Goal: Information Seeking & Learning: Find specific fact

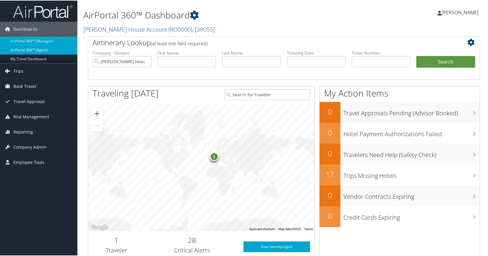
click at [29, 49] on link "AirPortal 360™ (Agent)" at bounding box center [38, 49] width 77 height 9
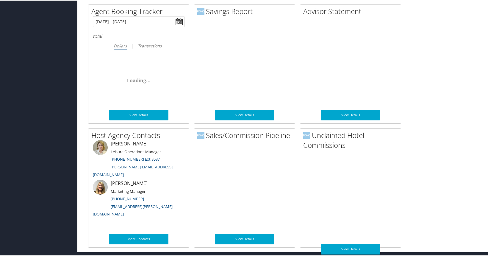
scroll to position [311, 0]
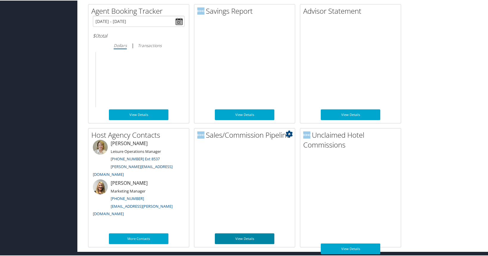
click at [248, 238] on link "View Details" at bounding box center [245, 238] width 60 height 11
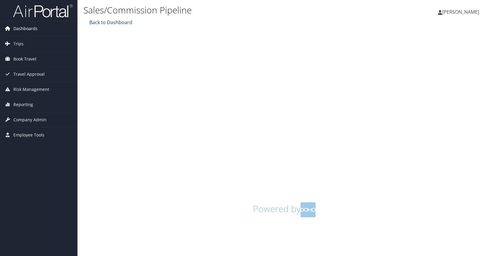
click at [24, 29] on span "Dashboards" at bounding box center [25, 28] width 24 height 15
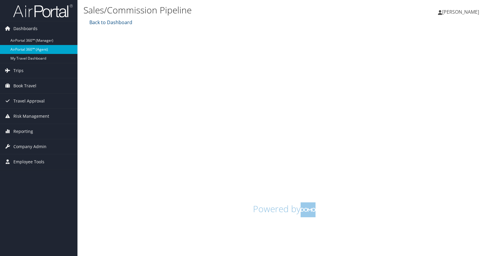
click at [22, 47] on link "AirPortal 360™ (Agent)" at bounding box center [38, 49] width 77 height 9
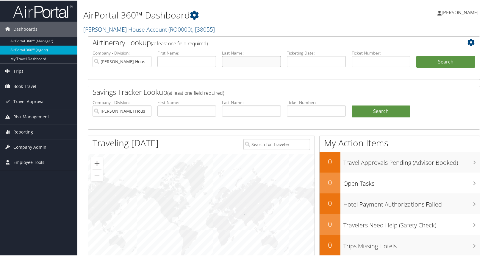
click at [236, 62] on input "text" at bounding box center [251, 60] width 59 height 11
type input "[PERSON_NAME]"
click at [437, 61] on button "Search" at bounding box center [446, 61] width 59 height 12
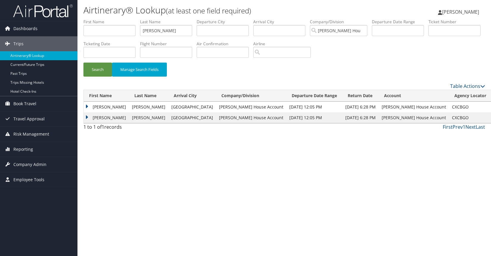
click at [94, 107] on td "Jaime" at bounding box center [106, 107] width 45 height 11
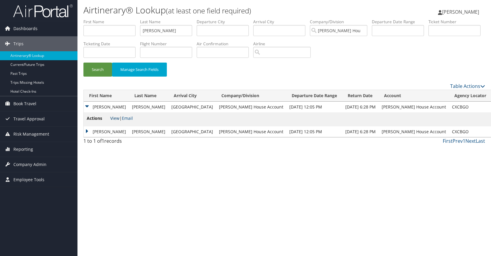
click at [115, 118] on link "View" at bounding box center [114, 118] width 9 height 6
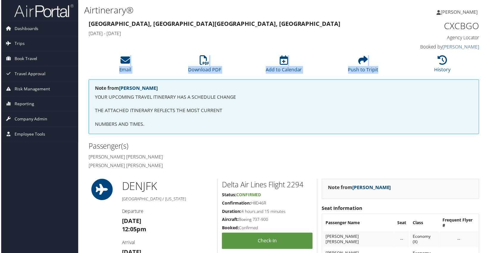
scroll to position [0, 3]
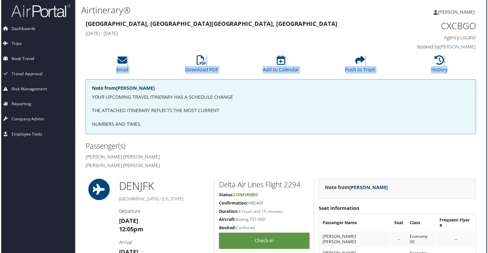
drag, startPoint x: 488, startPoint y: 46, endPoint x: 495, endPoint y: 71, distance: 25.6
click at [488, 71] on html "Menu Dashboards ► AirPortal 360™ (Manager) AirPortal 360™ (Agent) My Travel Das…" at bounding box center [242, 128] width 491 height 256
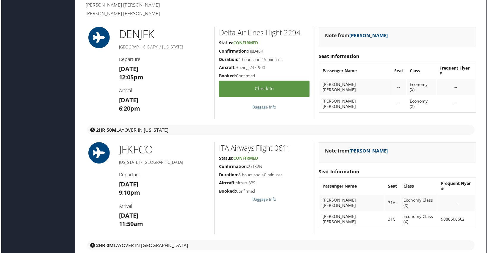
scroll to position [117, 3]
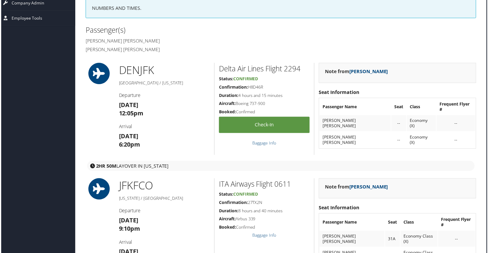
drag, startPoint x: 249, startPoint y: 88, endPoint x: 269, endPoint y: 90, distance: 20.7
click at [269, 90] on h5 "Confirmation: H8D46R" at bounding box center [264, 88] width 91 height 6
click at [274, 88] on h5 "Confirmation: H8D46R" at bounding box center [264, 88] width 91 height 6
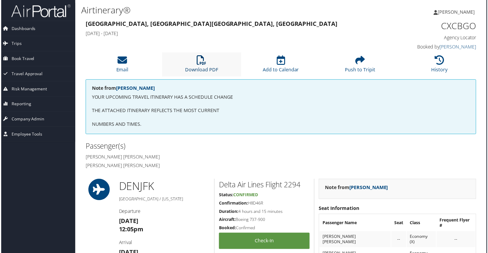
click at [201, 64] on icon at bounding box center [202, 61] width 10 height 10
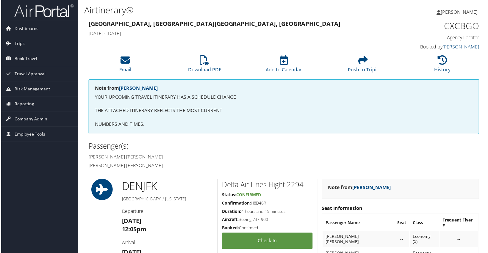
click at [252, 204] on h5 "Confirmation: H8D46R" at bounding box center [267, 204] width 91 height 6
drag, startPoint x: 252, startPoint y: 204, endPoint x: 274, endPoint y: 203, distance: 22.1
click at [274, 203] on h5 "Confirmation: H8D46R" at bounding box center [267, 204] width 91 height 6
copy div "H8D46R"
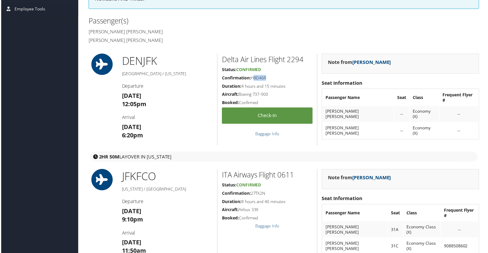
scroll to position [166, 0]
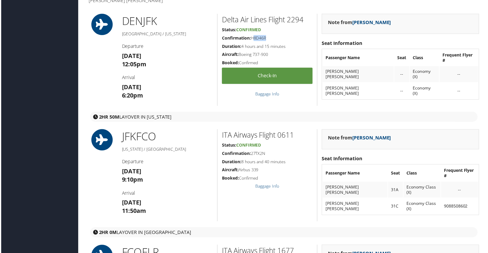
drag, startPoint x: 252, startPoint y: 154, endPoint x: 265, endPoint y: 154, distance: 12.8
click at [265, 154] on h5 "Confirmation: 27TX2N" at bounding box center [267, 155] width 91 height 6
copy h5 "27TX2N"
